Goal: Transaction & Acquisition: Purchase product/service

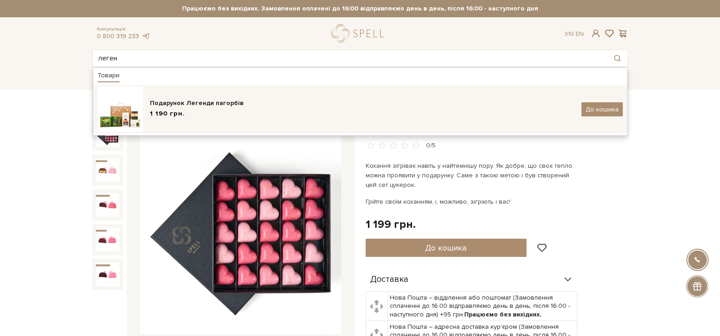
type input "леген"
click at [221, 100] on div "Подарунок Легенди пагорбів" at bounding box center [362, 103] width 425 height 9
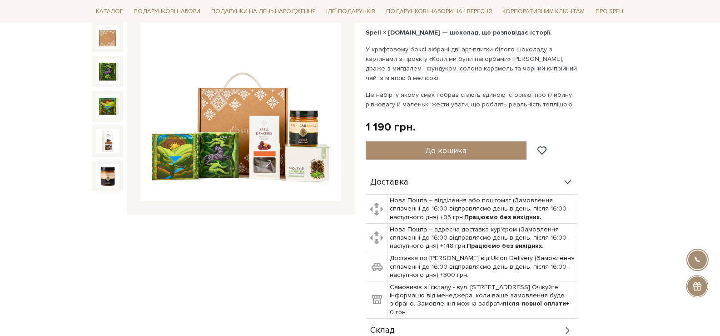
scroll to position [409, 0]
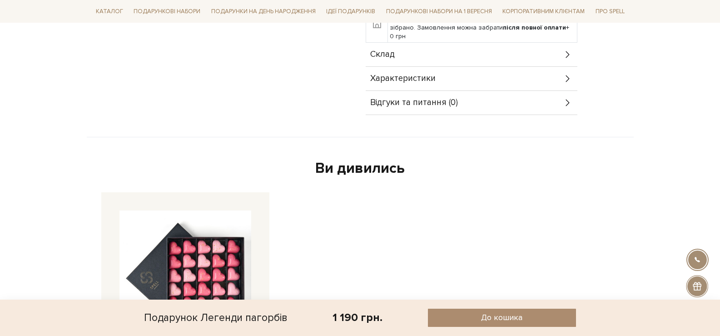
click at [439, 83] on div "Характеристики" at bounding box center [472, 79] width 212 height 24
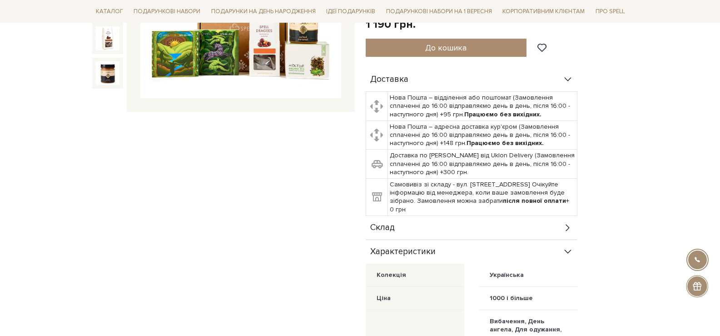
scroll to position [227, 0]
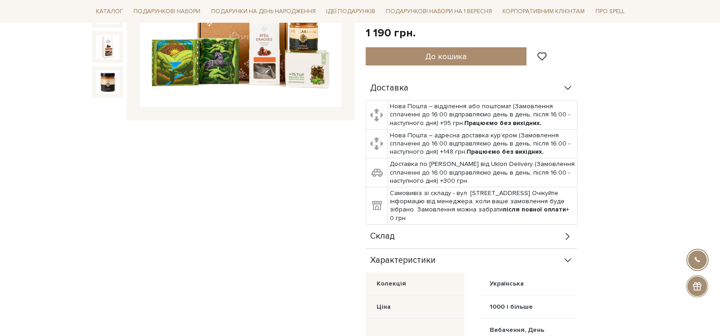
click at [512, 250] on div "Характеристики" at bounding box center [472, 261] width 212 height 24
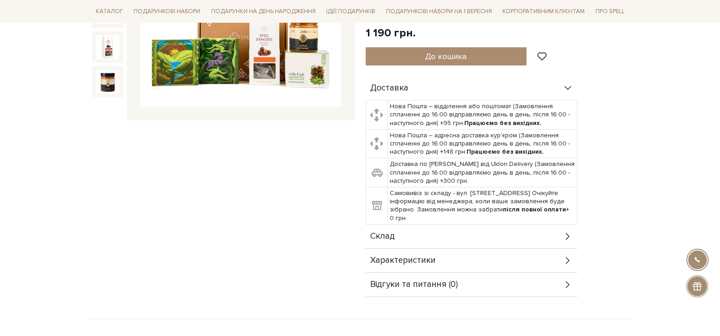
click at [510, 235] on div "Склад" at bounding box center [472, 237] width 212 height 24
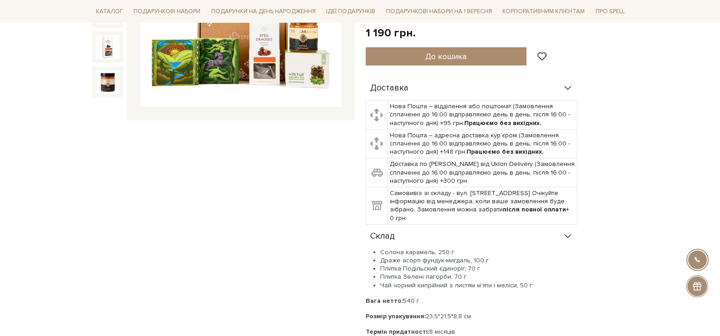
scroll to position [273, 0]
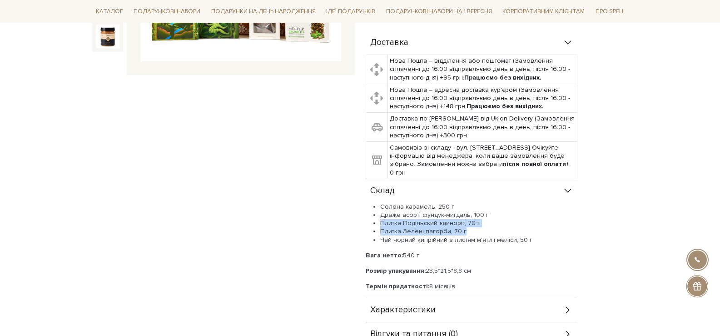
drag, startPoint x: 469, startPoint y: 230, endPoint x: 381, endPoint y: 224, distance: 87.9
click at [381, 224] on ul "Солона карамель, 250 г Драже асорті фундук-мигдаль, 100 г Плитка Подільский єди…" at bounding box center [472, 223] width 212 height 41
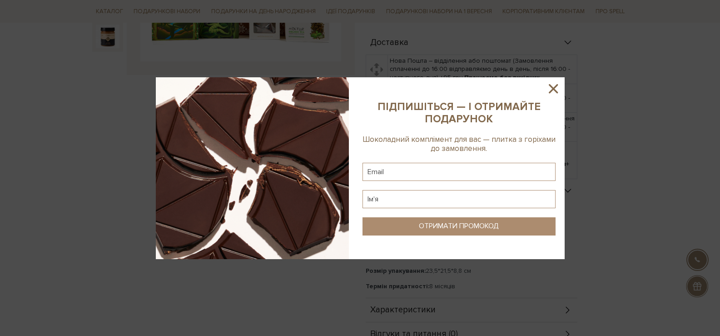
click at [556, 88] on icon at bounding box center [553, 88] width 15 height 15
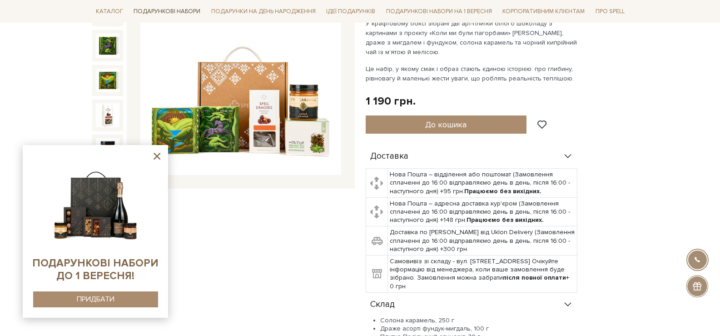
scroll to position [0, 0]
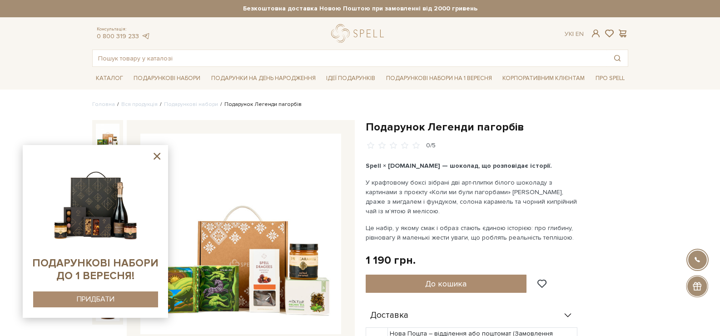
click at [157, 155] on icon at bounding box center [157, 156] width 7 height 7
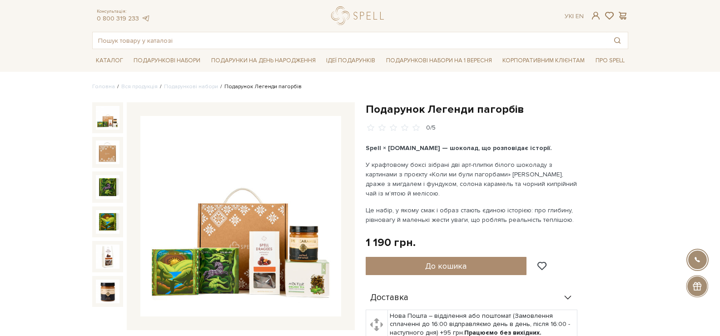
scroll to position [45, 0]
